Goal: Communication & Community: Answer question/provide support

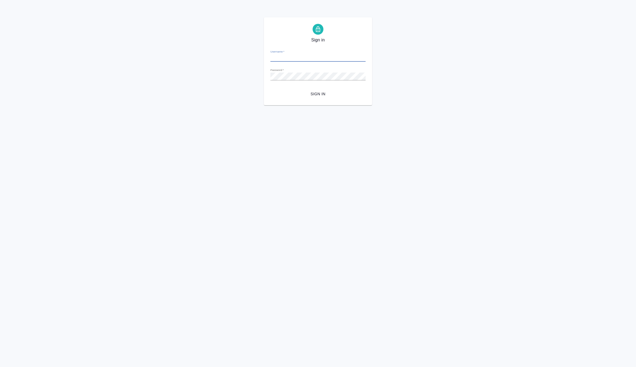
type input "[EMAIL_ADDRESS][DOMAIN_NAME]"
click at [315, 95] on span "Sign in" at bounding box center [318, 94] width 87 height 7
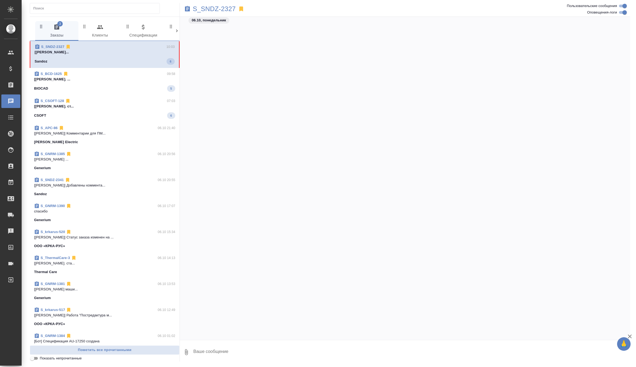
scroll to position [17839, 0]
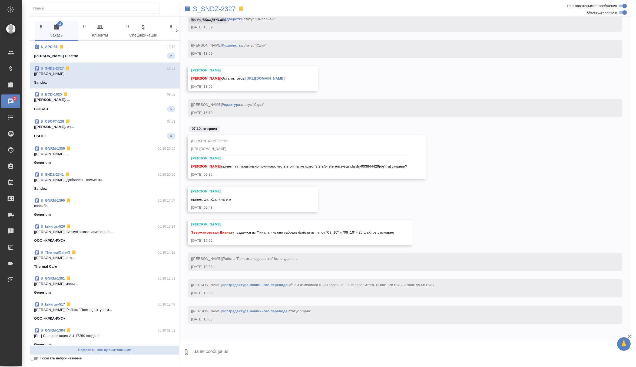
click at [238, 352] on textarea at bounding box center [412, 352] width 438 height 18
type textarea "забрала спасибочки"
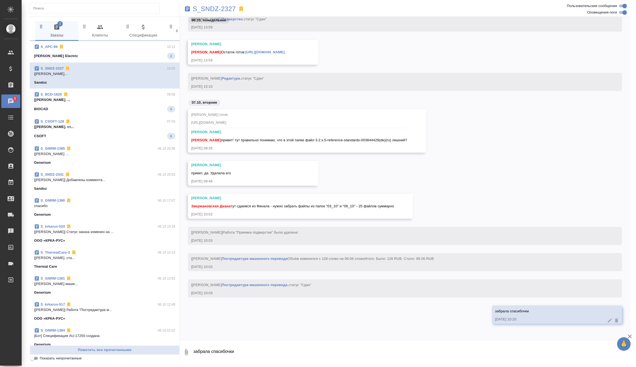
click at [268, 49] on div "Арсеньева Вера Горшкова Валентина Остаток готов: https://drive.awatera.com/apps…" at bounding box center [253, 52] width 130 height 25
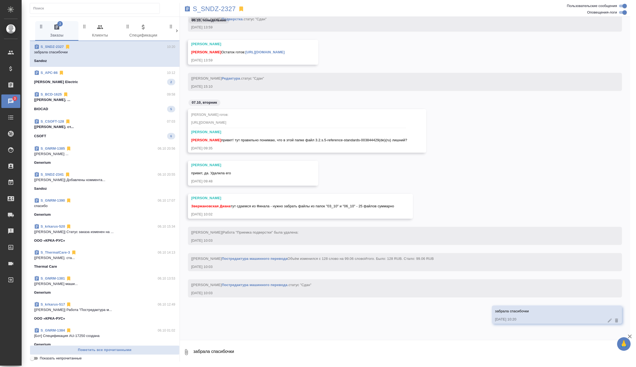
click at [267, 50] on link "https://drive.awatera.com/apps/files/files/10611340?dir=/Shares/Sandoz/Orders/S…" at bounding box center [264, 52] width 39 height 4
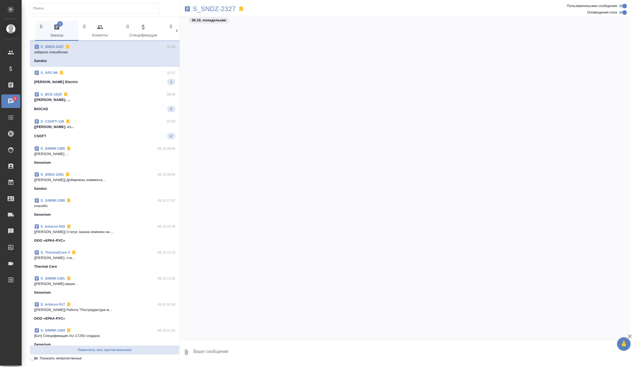
scroll to position [17865, 0]
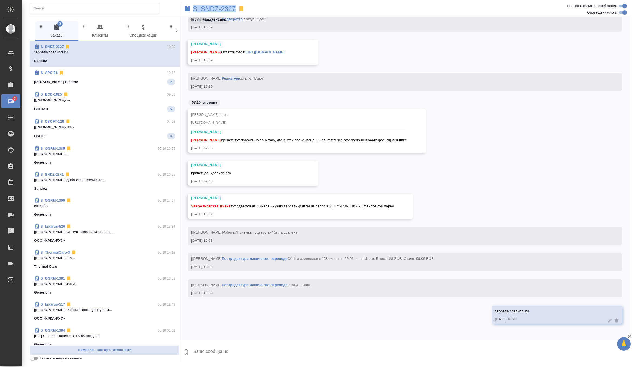
drag, startPoint x: 237, startPoint y: 9, endPoint x: 193, endPoint y: 9, distance: 43.8
click at [193, 9] on div "S_SNDZ-2327" at bounding box center [330, 9] width 300 height 12
copy p "S_SNDZ-2327"
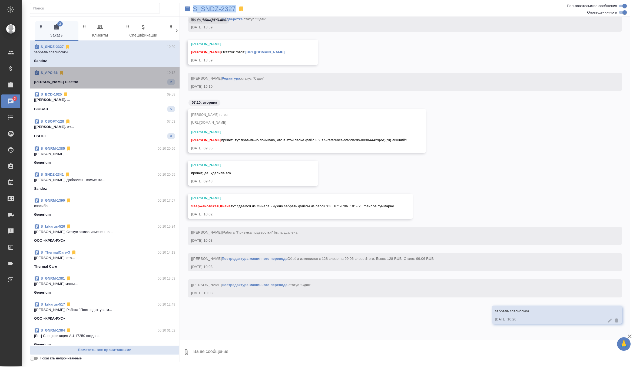
click at [129, 81] on div "Schneider Electric 2" at bounding box center [104, 82] width 141 height 6
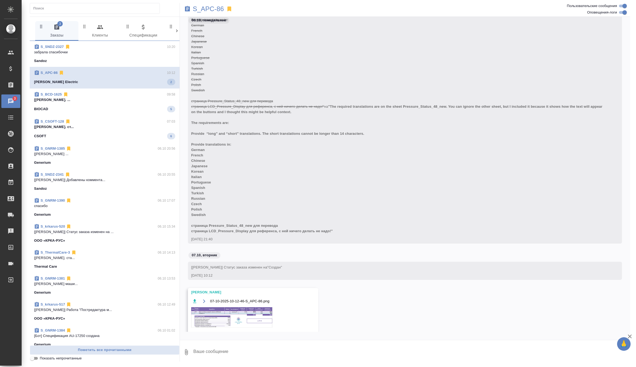
scroll to position [2698, 0]
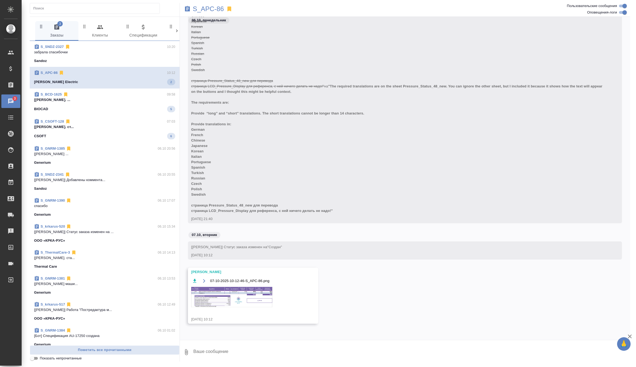
click at [246, 300] on img at bounding box center [231, 297] width 81 height 20
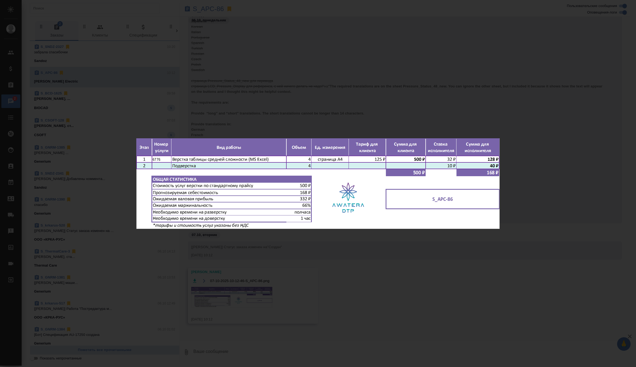
click at [290, 107] on div "07-10-2025-10-12-46-S_APC-86.png 1 of 1" at bounding box center [318, 183] width 636 height 367
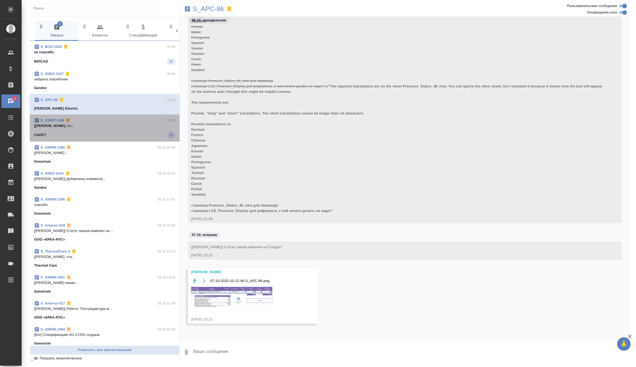
click at [130, 132] on div "CSOFT 6" at bounding box center [104, 135] width 141 height 6
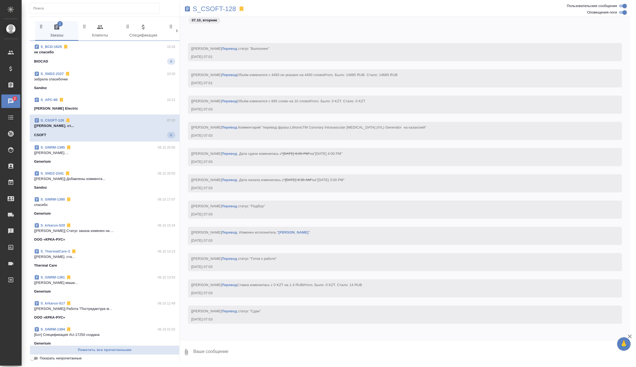
scroll to position [6146, 0]
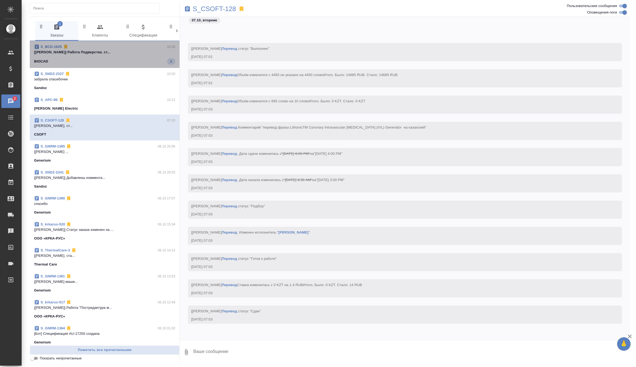
click at [130, 58] on span "S_BCD-1625 10:29 [Петрова Валерия] Работа Подверстка. ст... BIOCAD 8" at bounding box center [104, 54] width 141 height 21
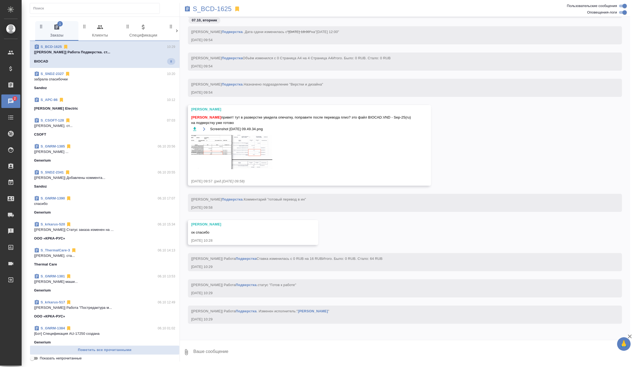
scroll to position [7182, 0]
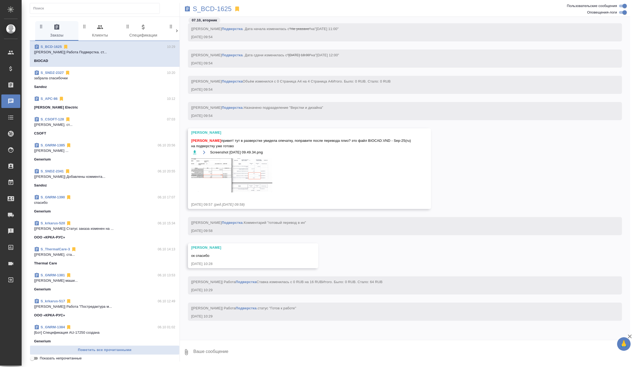
click at [233, 183] on img at bounding box center [231, 175] width 81 height 34
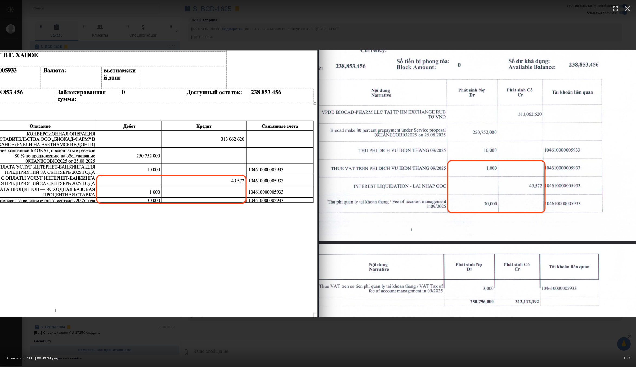
click at [275, 33] on div "Screenshot 2025-10-07 at 09.49.34.png 1 of 1" at bounding box center [318, 183] width 636 height 367
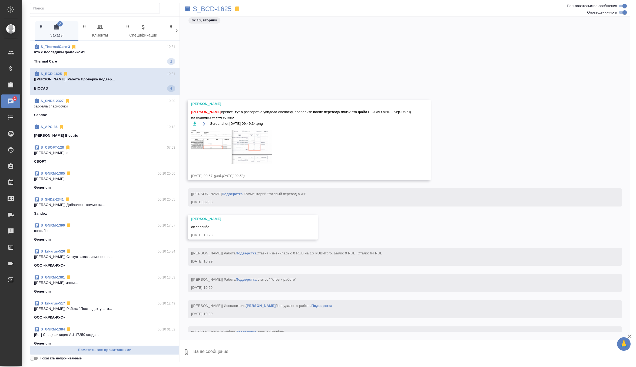
scroll to position [7327, 0]
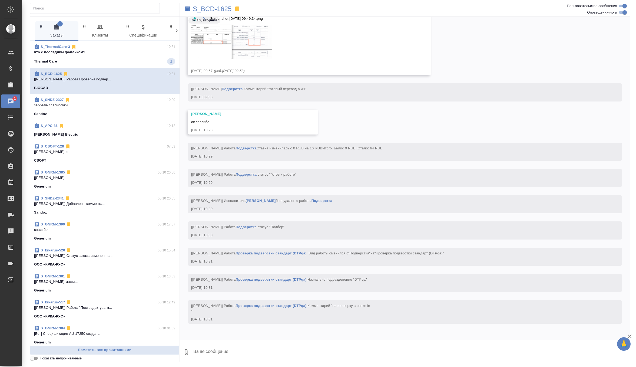
click at [131, 58] on div "Thermal Care 2" at bounding box center [104, 61] width 141 height 6
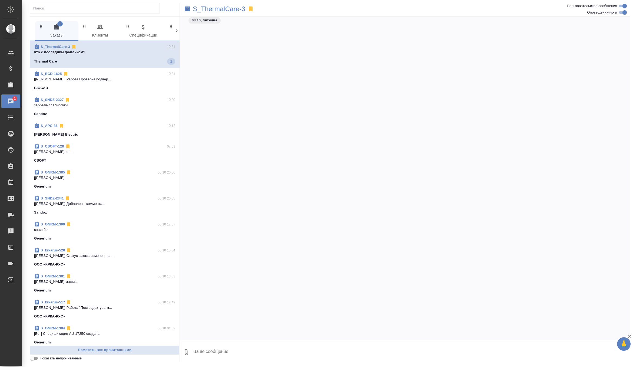
scroll to position [16427, 0]
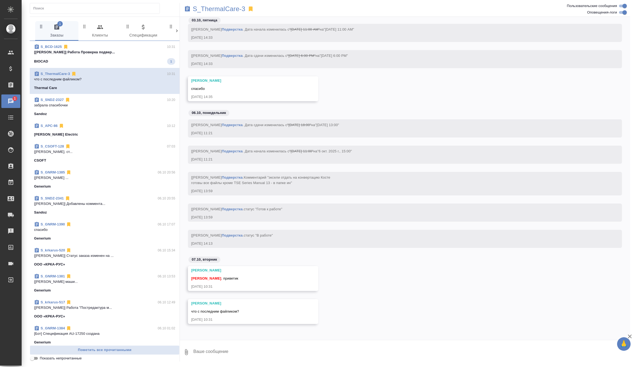
click at [121, 52] on p "[[PERSON_NAME]] Работа Проверка подвер..." at bounding box center [104, 52] width 141 height 5
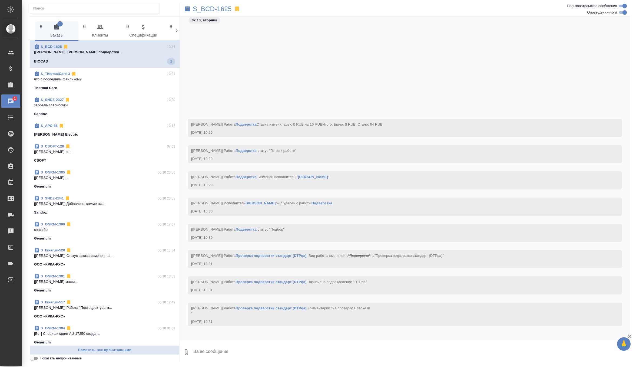
scroll to position [7864, 0]
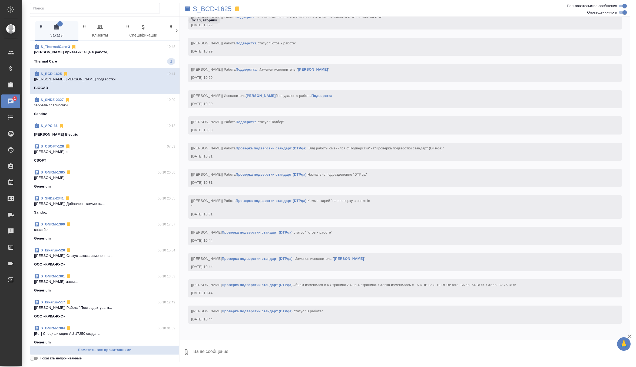
click at [137, 61] on div "Thermal Care 2" at bounding box center [104, 61] width 141 height 6
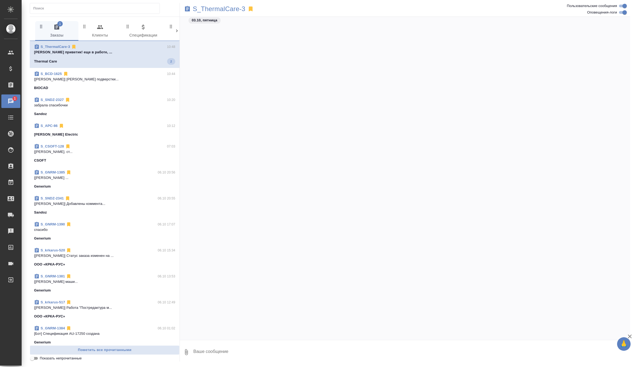
scroll to position [16649, 0]
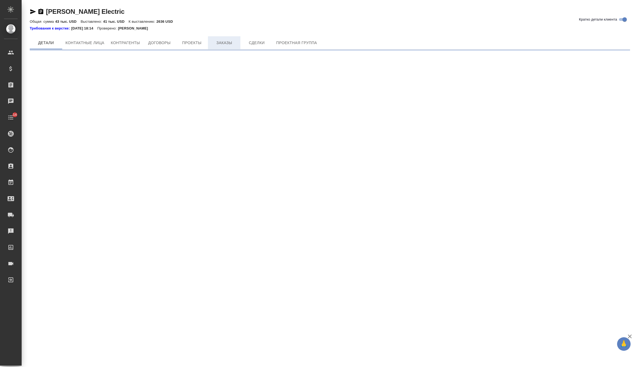
click at [224, 36] on button "Заказы" at bounding box center [224, 42] width 32 height 13
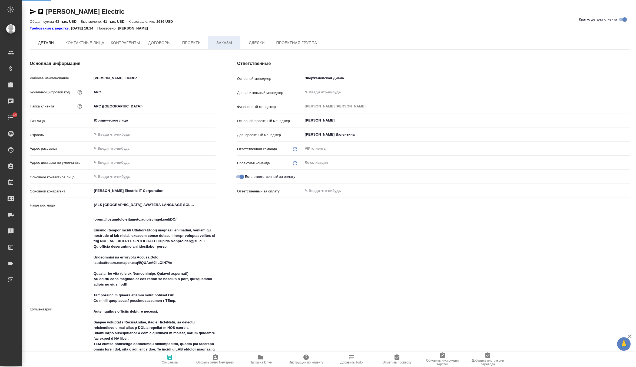
type textarea "x"
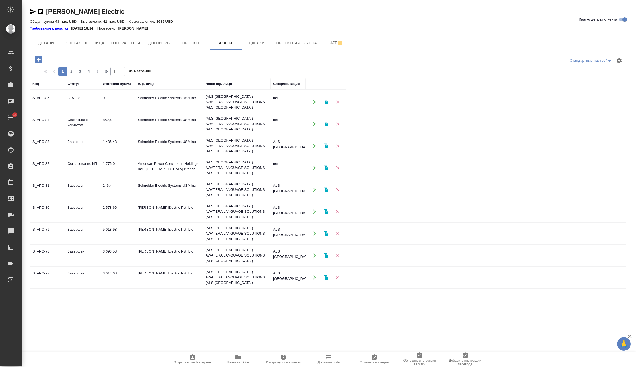
scroll to position [6, 0]
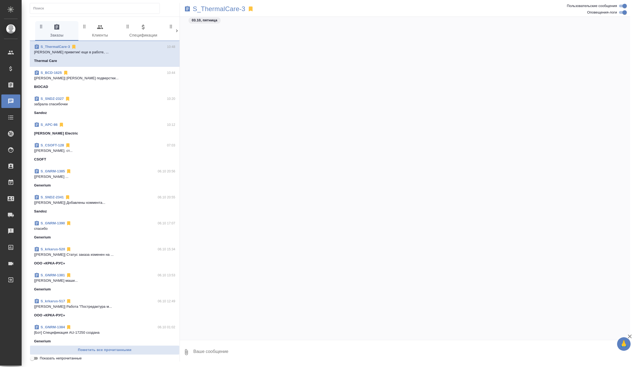
scroll to position [16649, 0]
